Goal: Complete application form

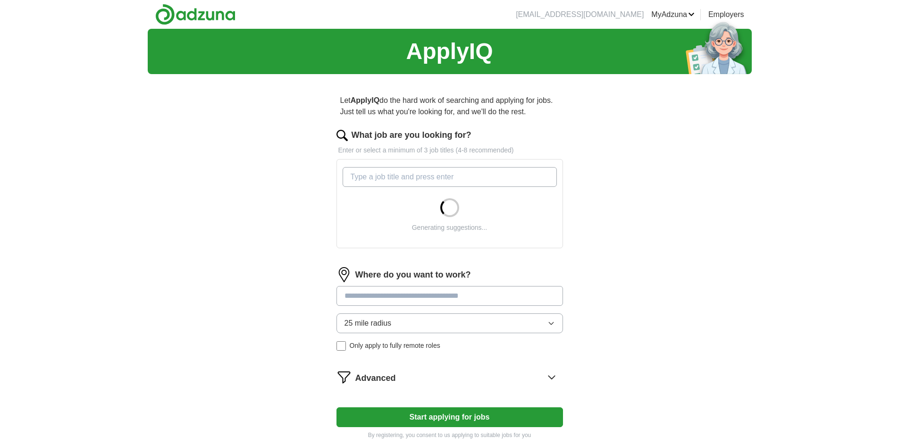
click at [458, 177] on input "What job are you looking for?" at bounding box center [450, 177] width 214 height 20
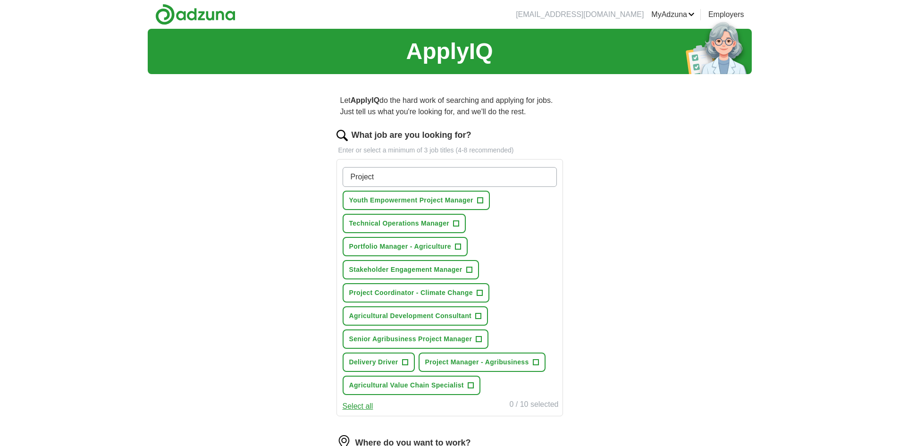
type input "Project"
click at [458, 246] on span "+" at bounding box center [458, 247] width 6 height 8
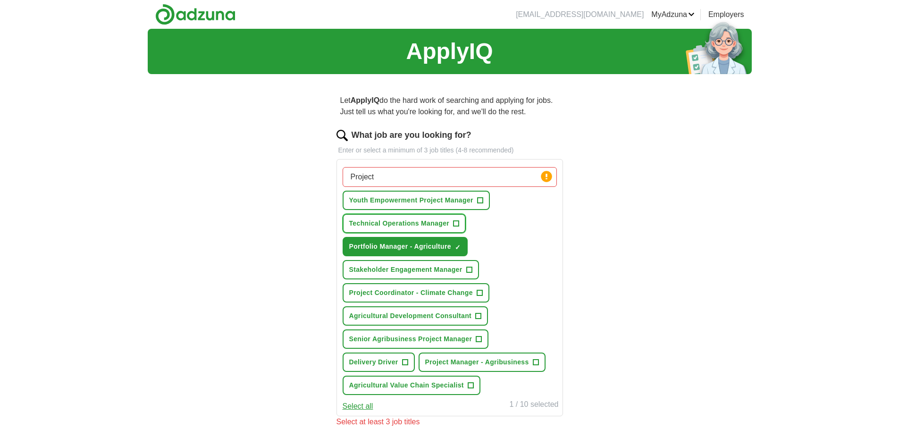
click at [457, 224] on span "+" at bounding box center [457, 224] width 6 height 8
click at [479, 201] on span "+" at bounding box center [480, 201] width 6 height 8
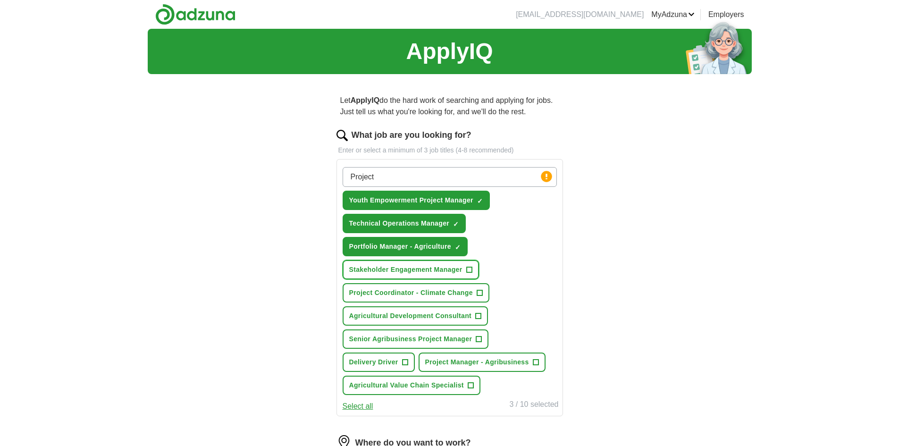
click at [469, 270] on span "+" at bounding box center [469, 270] width 6 height 8
click at [477, 292] on span "+" at bounding box center [480, 293] width 6 height 6
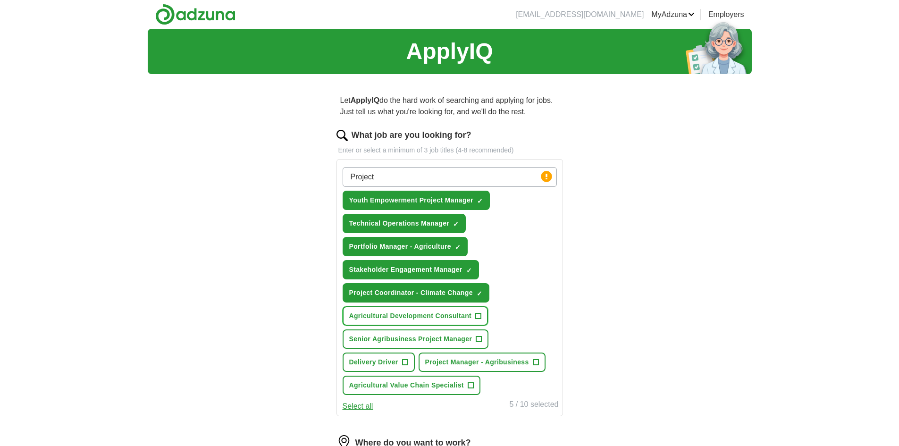
click at [479, 315] on span "+" at bounding box center [479, 317] width 6 height 8
click at [480, 336] on span "+" at bounding box center [479, 340] width 6 height 8
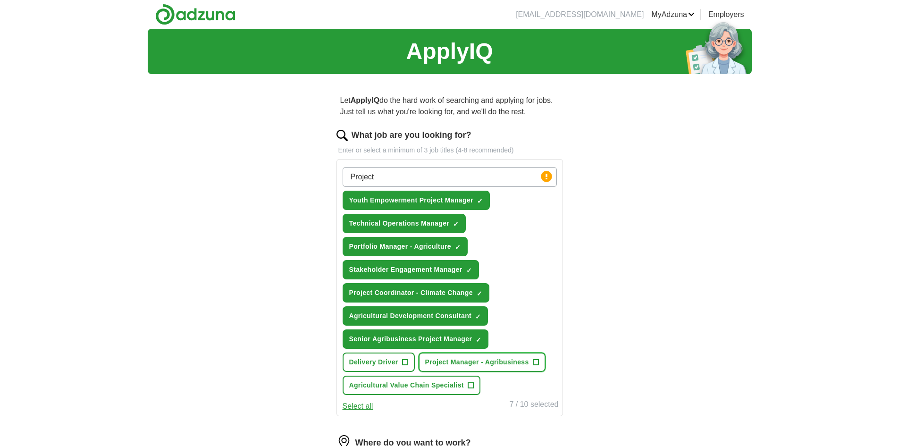
click at [537, 361] on span "+" at bounding box center [536, 363] width 6 height 8
click at [365, 406] on button "Select all" at bounding box center [358, 406] width 31 height 11
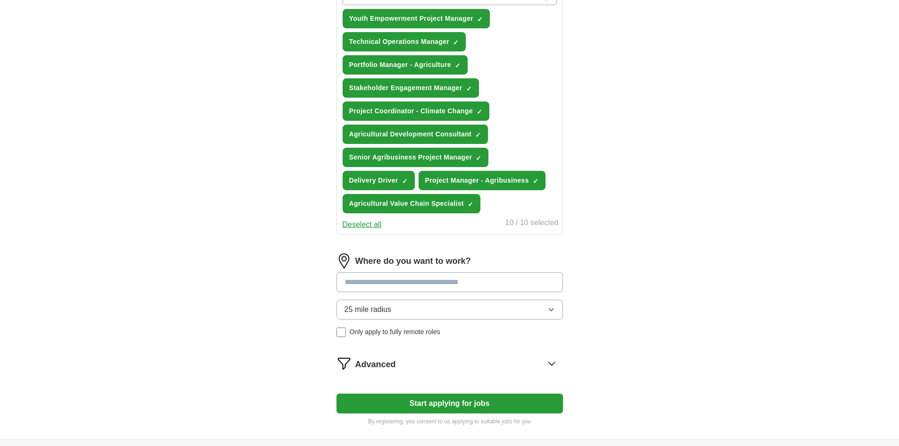
scroll to position [185, 0]
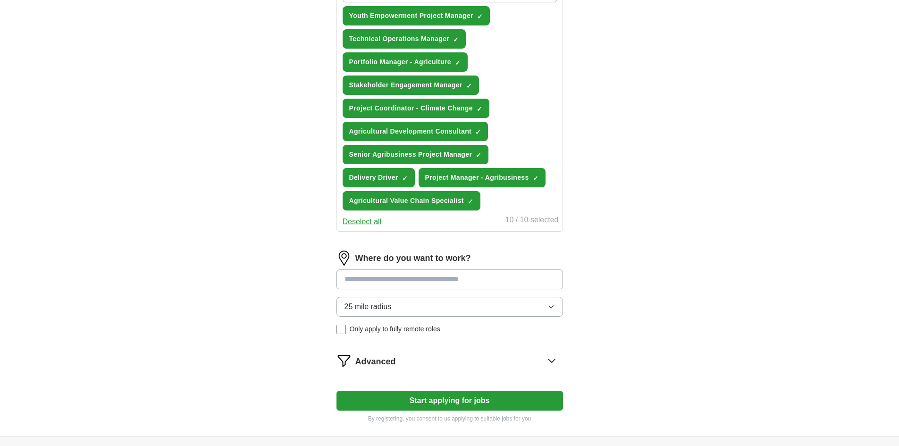
click at [524, 284] on input at bounding box center [450, 280] width 227 height 20
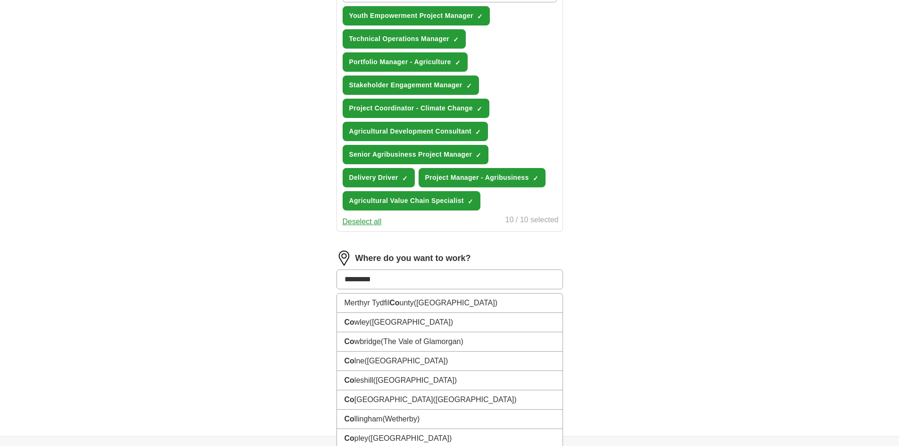
type input "**********"
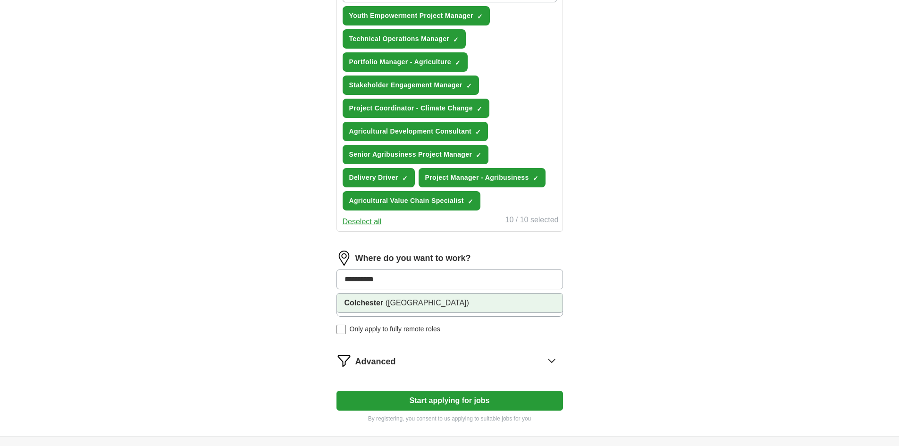
click at [454, 304] on li "[GEOGRAPHIC_DATA] ([GEOGRAPHIC_DATA])" at bounding box center [450, 303] width 226 height 19
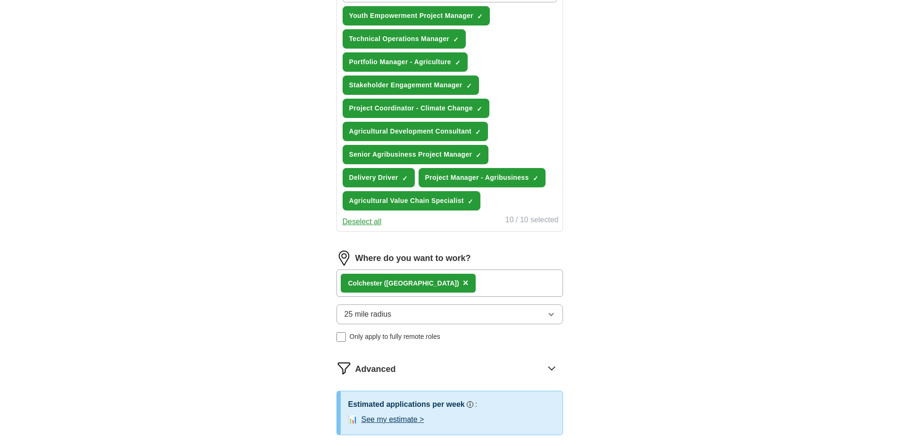
click at [503, 286] on div "Colchester ([GEOGRAPHIC_DATA]) ×" at bounding box center [450, 283] width 227 height 27
click at [447, 281] on div "Colchester ([GEOGRAPHIC_DATA]) ×" at bounding box center [450, 283] width 227 height 27
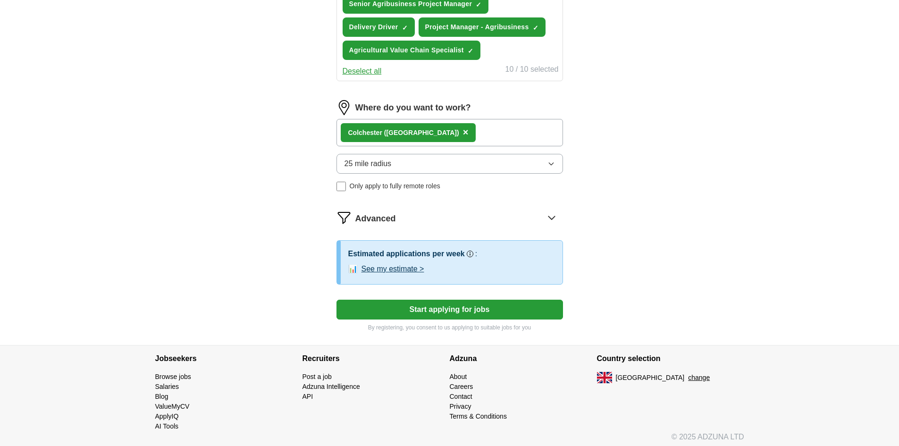
scroll to position [339, 0]
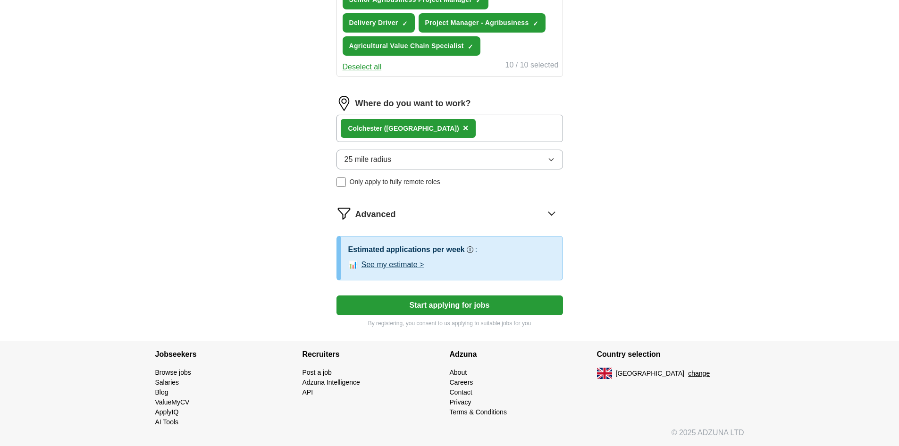
click at [552, 210] on icon at bounding box center [551, 213] width 15 height 15
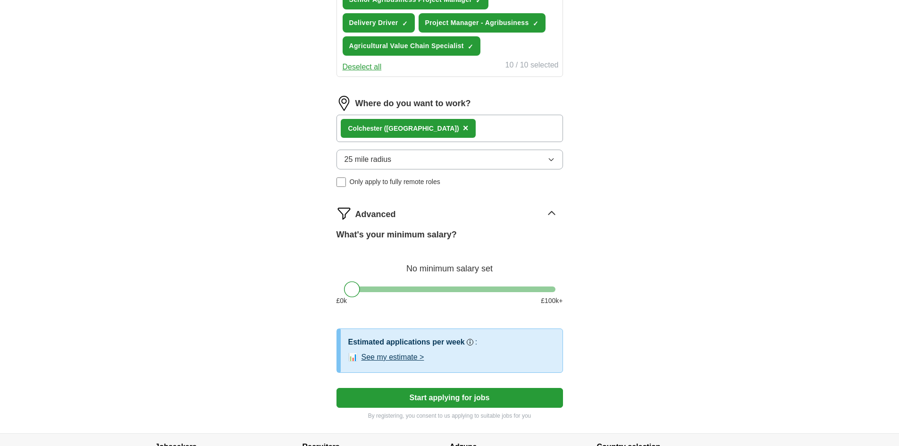
click at [500, 398] on button "Start applying for jobs" at bounding box center [450, 398] width 227 height 20
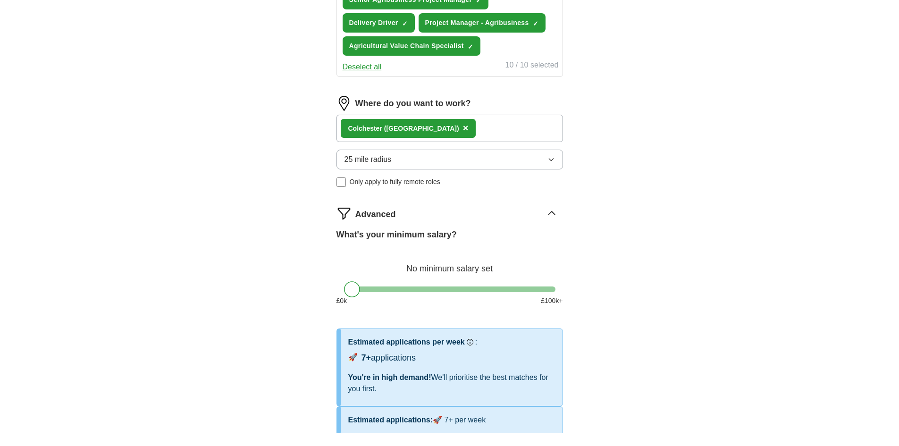
select select "**"
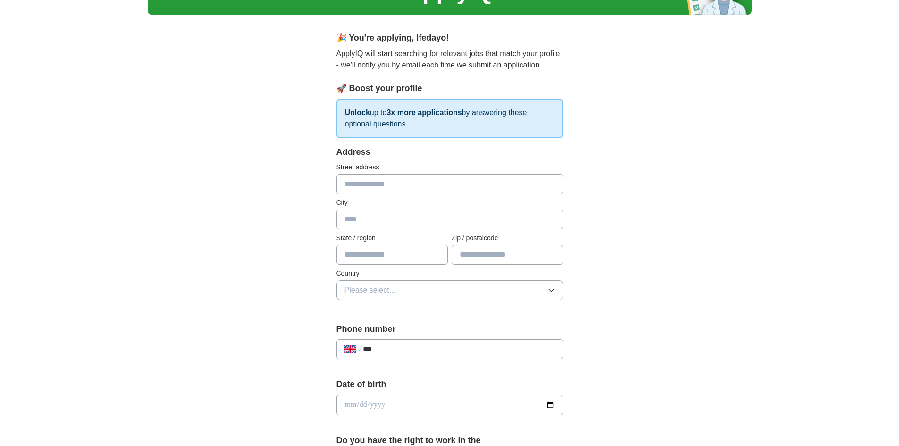
scroll to position [56, 0]
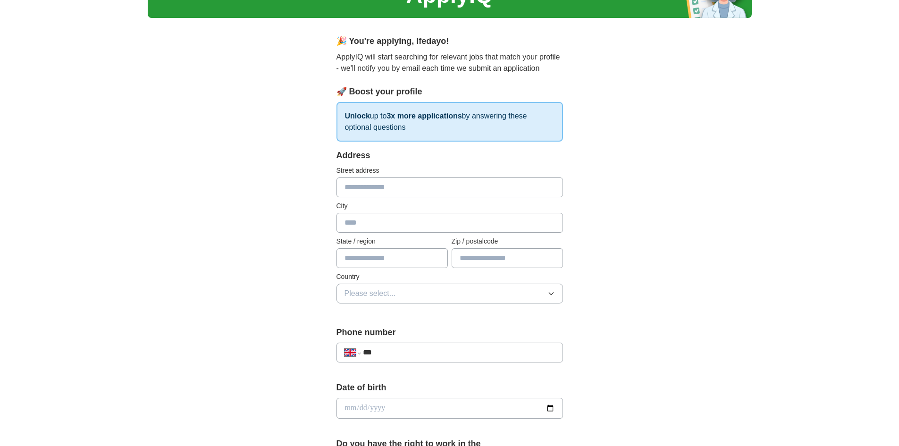
click at [447, 188] on input "text" at bounding box center [450, 188] width 227 height 20
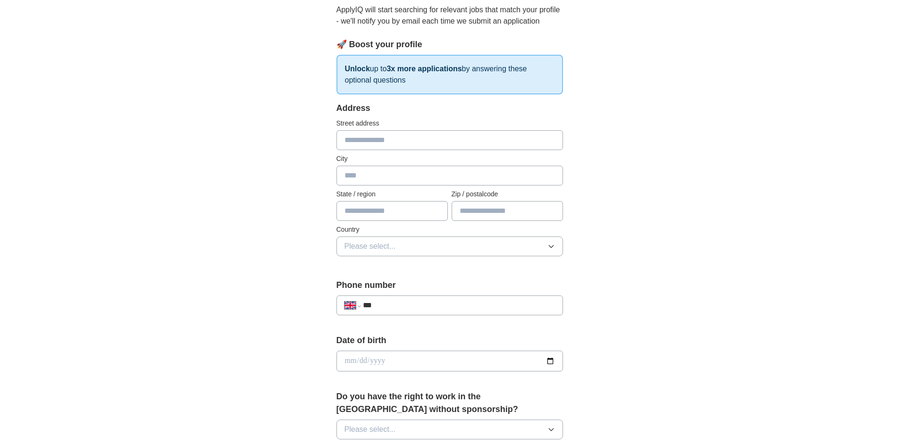
click at [390, 172] on input "text" at bounding box center [450, 176] width 227 height 20
type input "*******"
click at [415, 212] on input "text" at bounding box center [392, 211] width 111 height 20
type input "********"
click at [500, 211] on input "text" at bounding box center [507, 211] width 111 height 20
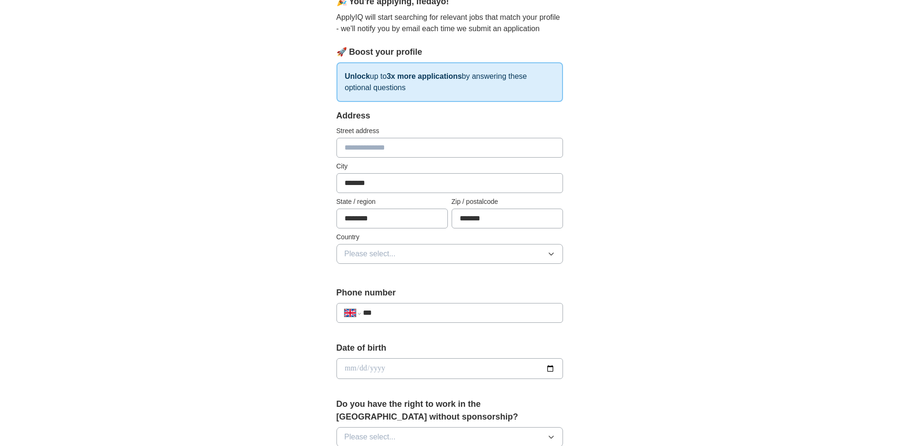
scroll to position [245, 0]
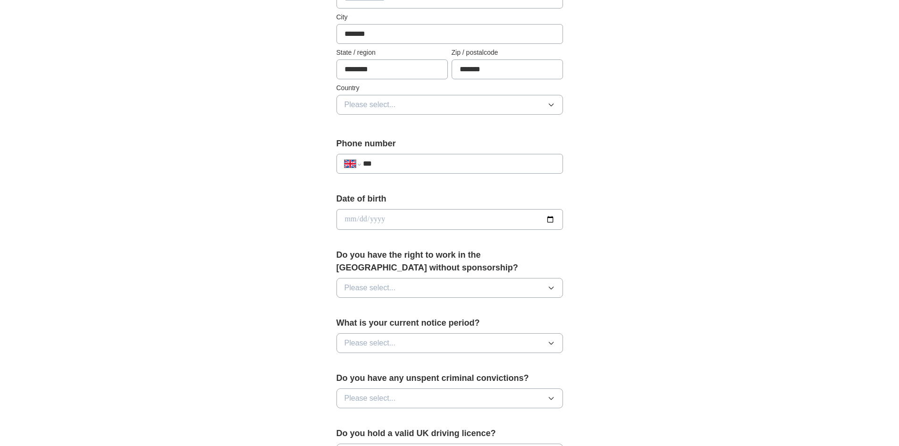
type input "*******"
click at [427, 102] on button "Please select..." at bounding box center [450, 105] width 227 height 20
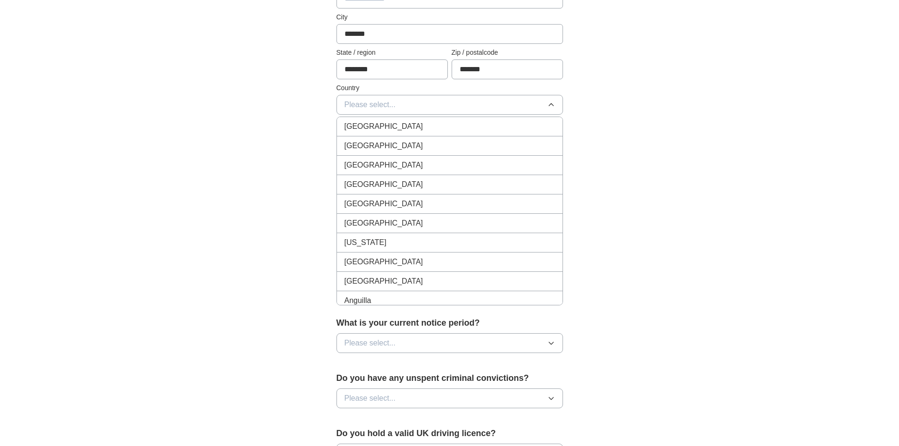
click at [432, 127] on div "[GEOGRAPHIC_DATA]" at bounding box center [450, 126] width 211 height 11
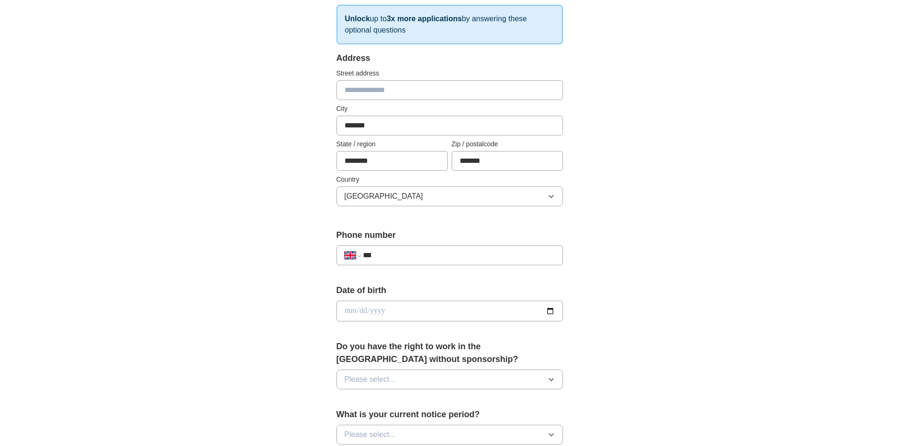
scroll to position [146, 0]
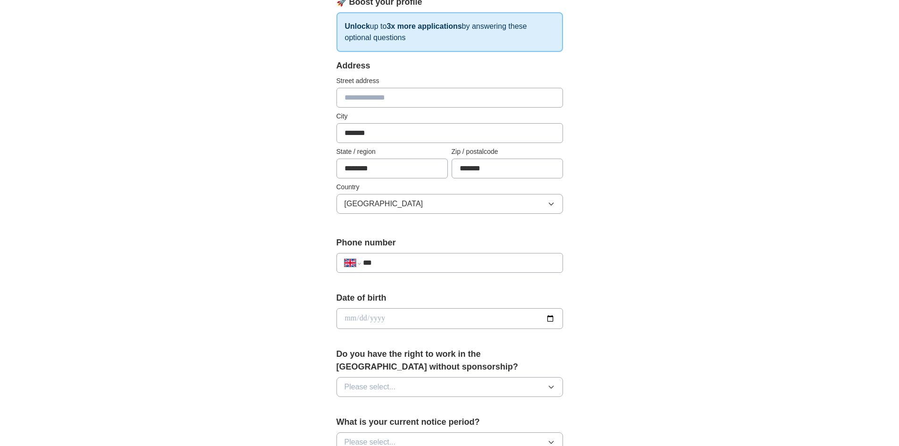
click at [403, 102] on input "text" at bounding box center [450, 98] width 227 height 20
type input "**********"
click at [436, 262] on input "***" at bounding box center [459, 262] width 192 height 11
type input "**********"
click at [554, 315] on input "date" at bounding box center [450, 318] width 227 height 21
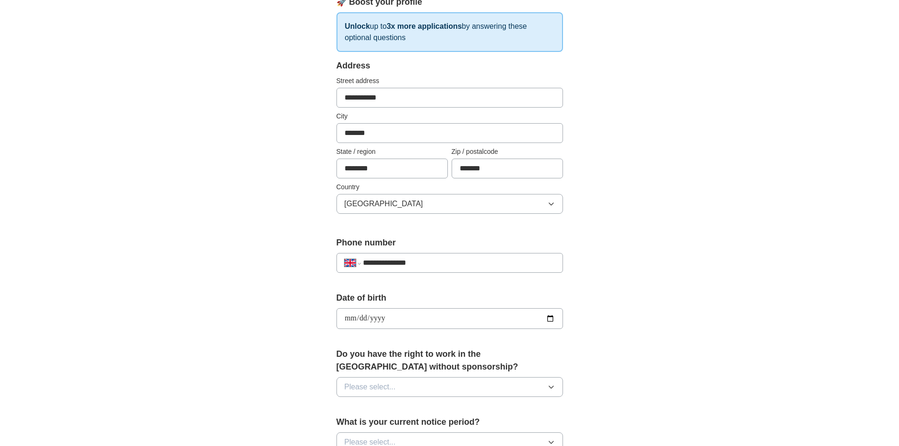
type input "**********"
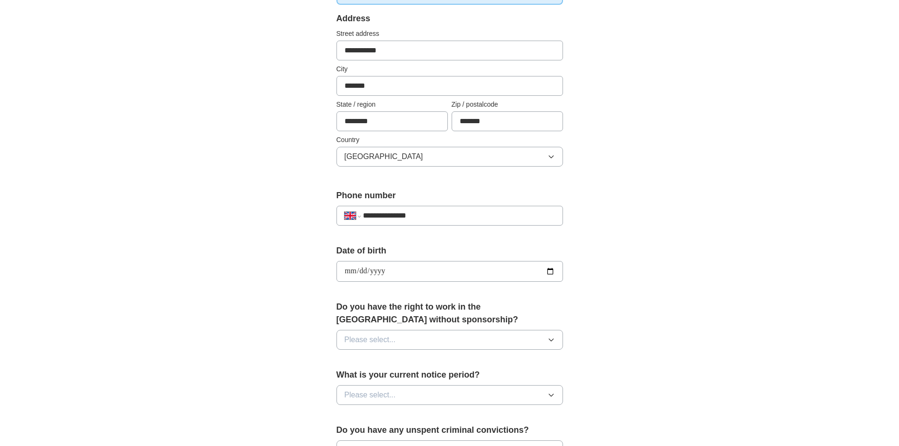
click at [529, 339] on button "Please select..." at bounding box center [450, 340] width 227 height 20
click at [410, 356] on div "Yes" at bounding box center [450, 361] width 211 height 11
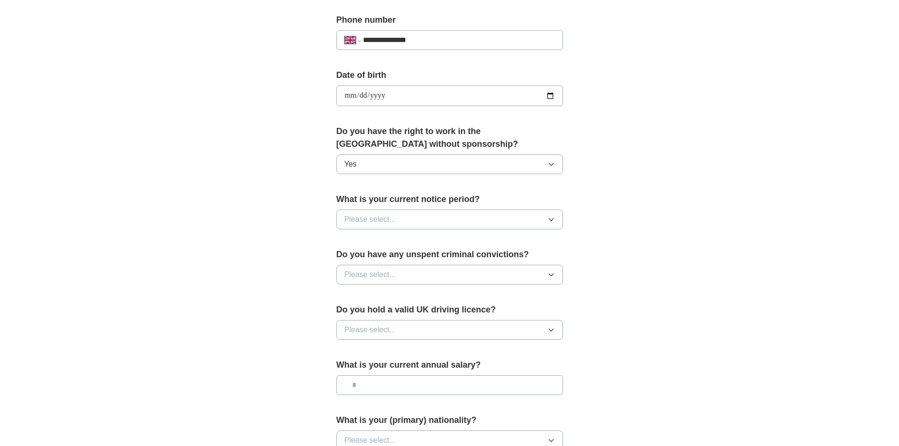
scroll to position [372, 0]
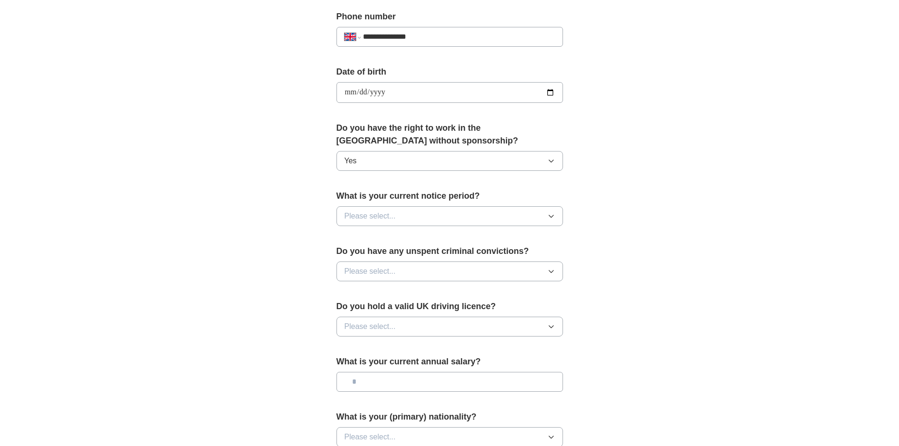
click at [522, 221] on button "Please select..." at bounding box center [450, 216] width 227 height 20
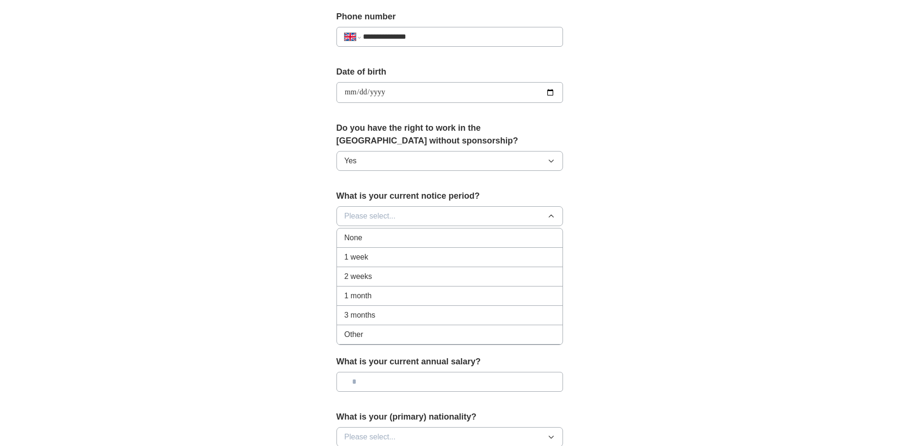
click at [441, 272] on div "2 weeks" at bounding box center [450, 276] width 211 height 11
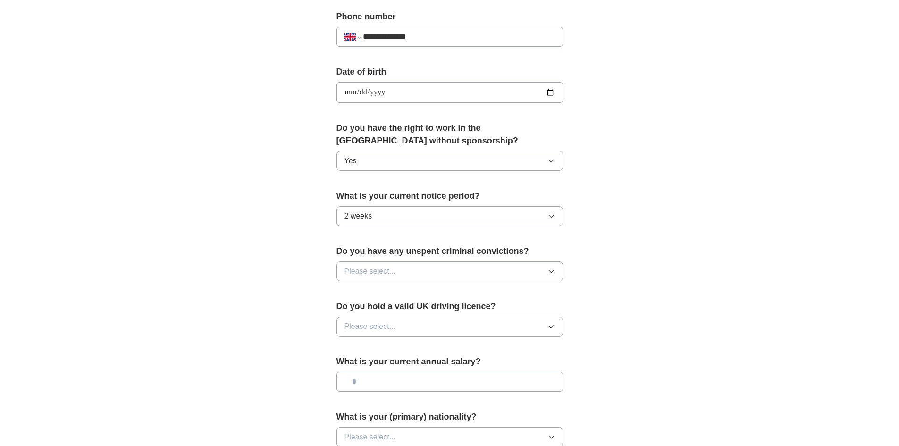
click at [463, 266] on button "Please select..." at bounding box center [450, 272] width 227 height 20
click at [442, 312] on div "No" at bounding box center [450, 312] width 211 height 11
click at [463, 326] on button "Please select..." at bounding box center [450, 327] width 227 height 20
click at [429, 350] on div "Yes" at bounding box center [450, 348] width 211 height 11
click at [427, 219] on button "2 weeks" at bounding box center [450, 216] width 227 height 20
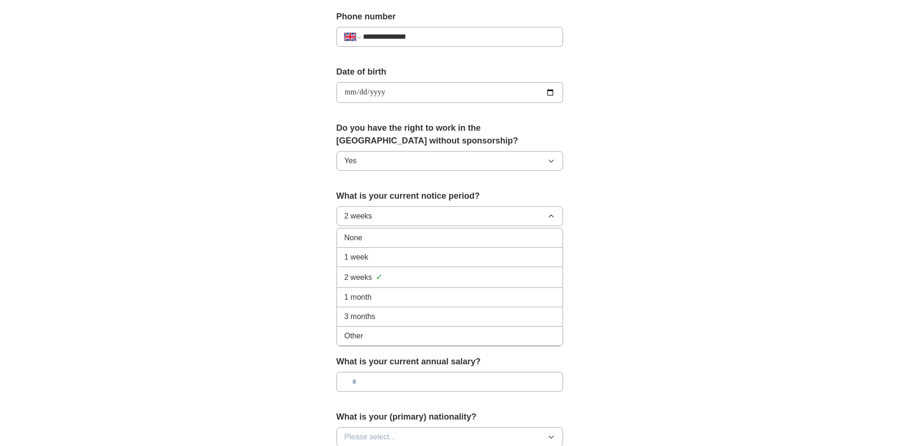
click at [410, 241] on div "None" at bounding box center [450, 237] width 211 height 11
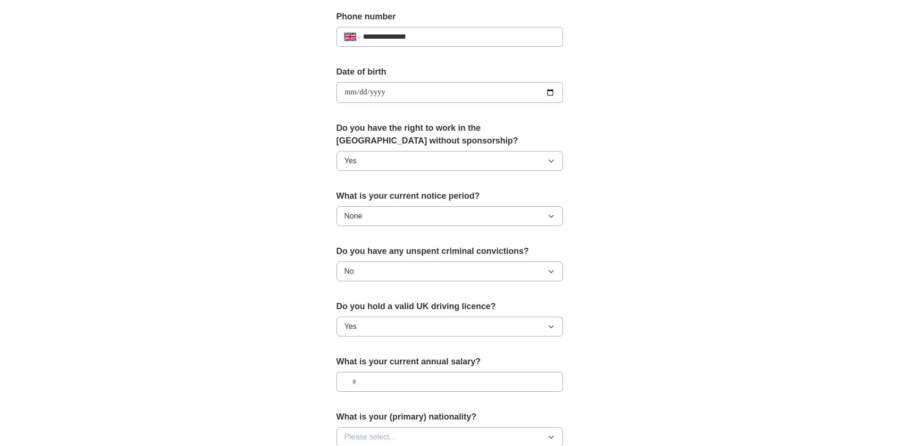
click at [504, 381] on input "text" at bounding box center [450, 382] width 227 height 20
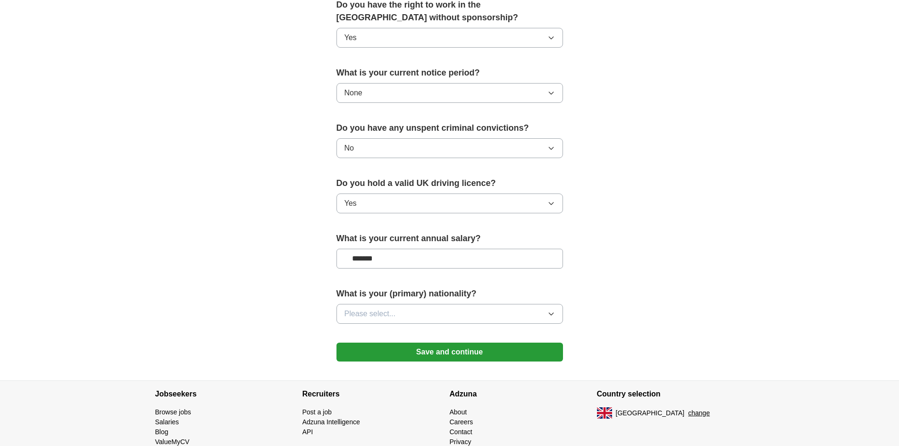
scroll to position [535, 0]
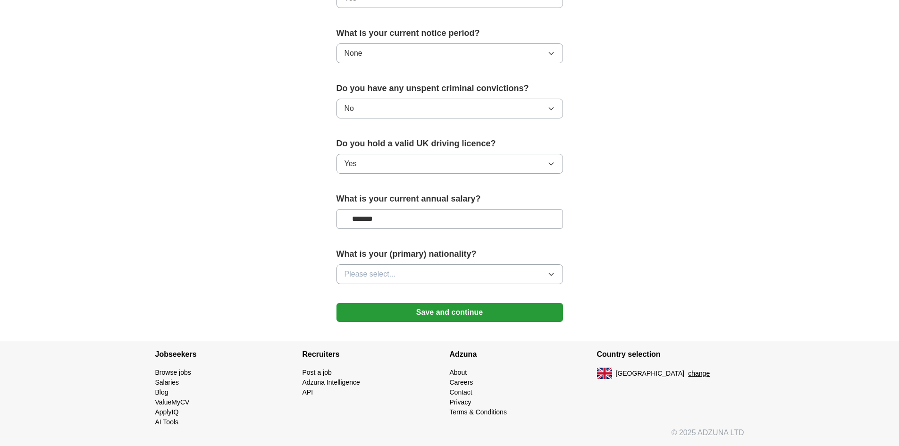
type input "*******"
click at [501, 278] on button "Please select..." at bounding box center [450, 274] width 227 height 20
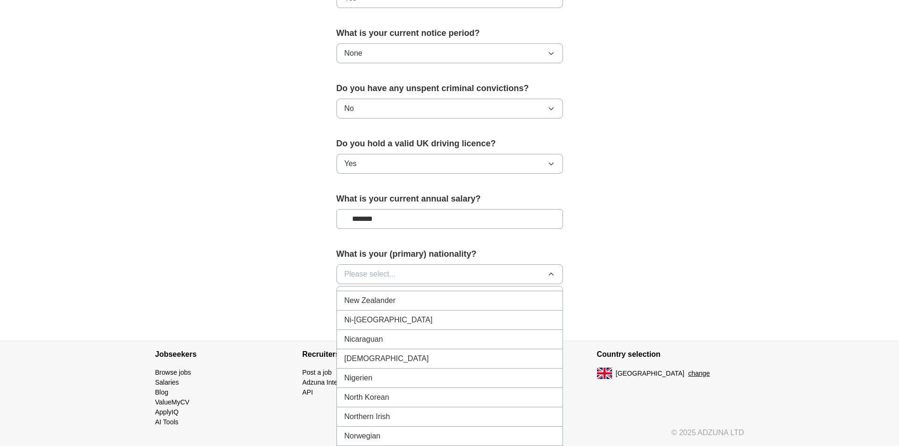
scroll to position [2444, 0]
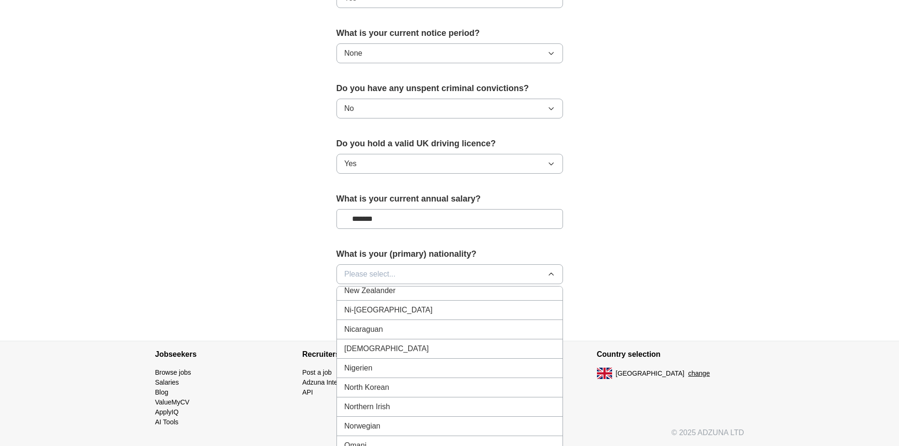
click at [436, 355] on li "[DEMOGRAPHIC_DATA]" at bounding box center [450, 348] width 226 height 19
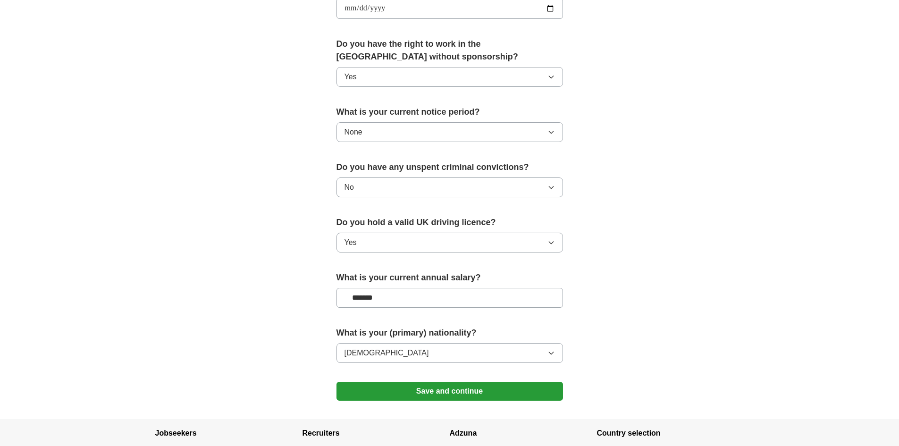
scroll to position [440, 0]
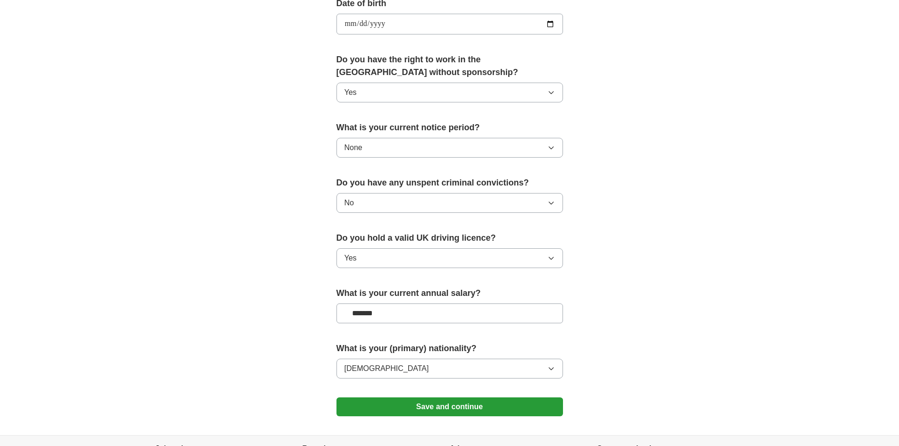
click at [508, 405] on button "Save and continue" at bounding box center [450, 407] width 227 height 19
